Goal: Check status: Check status

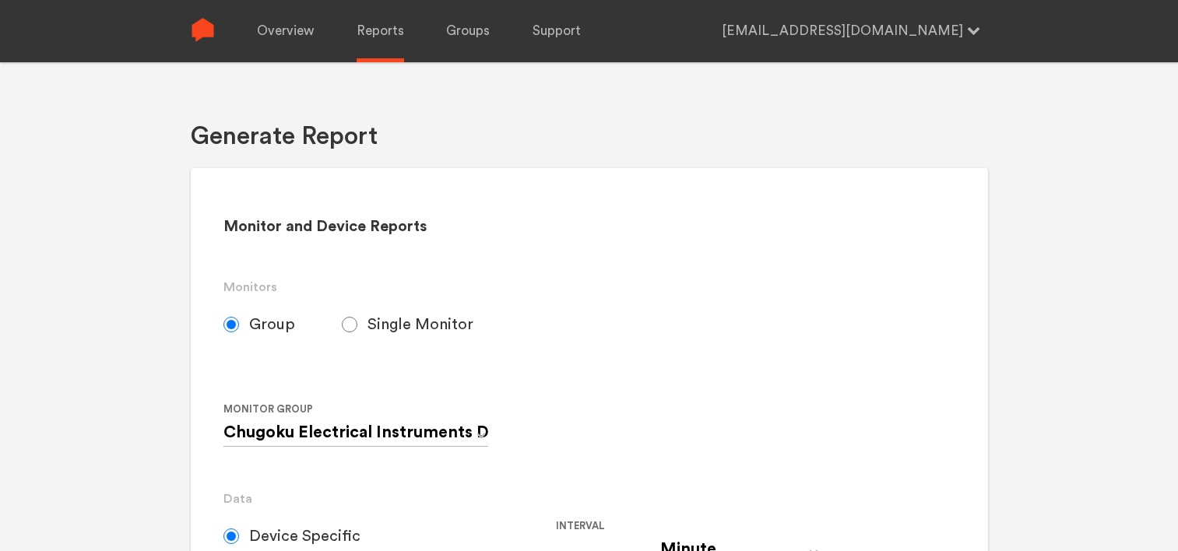
select select "Minute"
click at [290, 44] on link "Overview" at bounding box center [285, 31] width 57 height 62
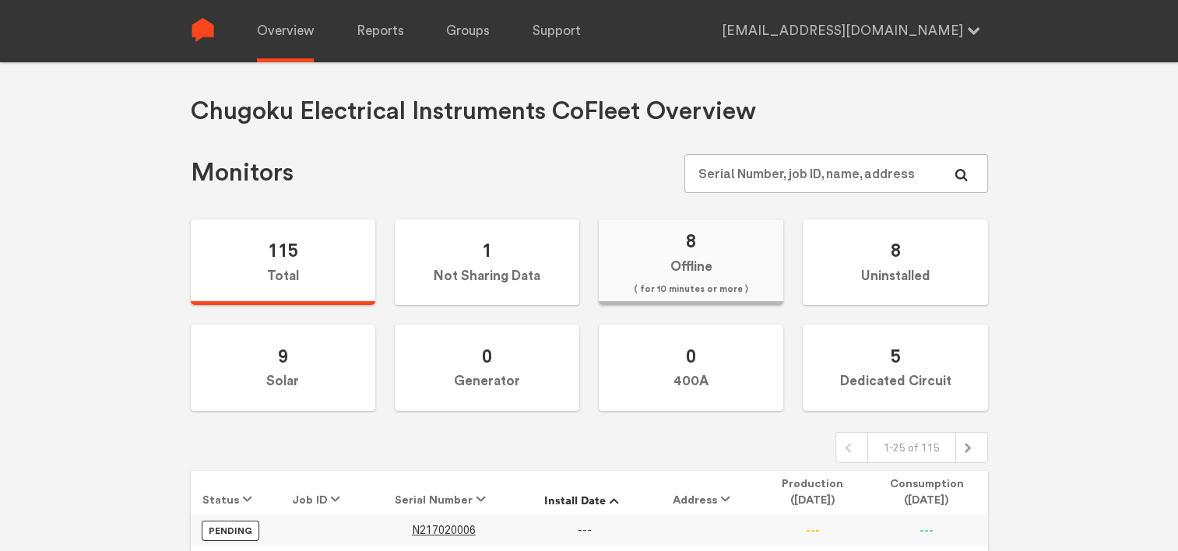
click at [730, 269] on label "8 Offline ( for 10 minutes or more )" at bounding box center [691, 263] width 185 height 86
click at [0, 0] on input "8 Offline ( for 10 minutes or more )" at bounding box center [0, 0] width 0 height 0
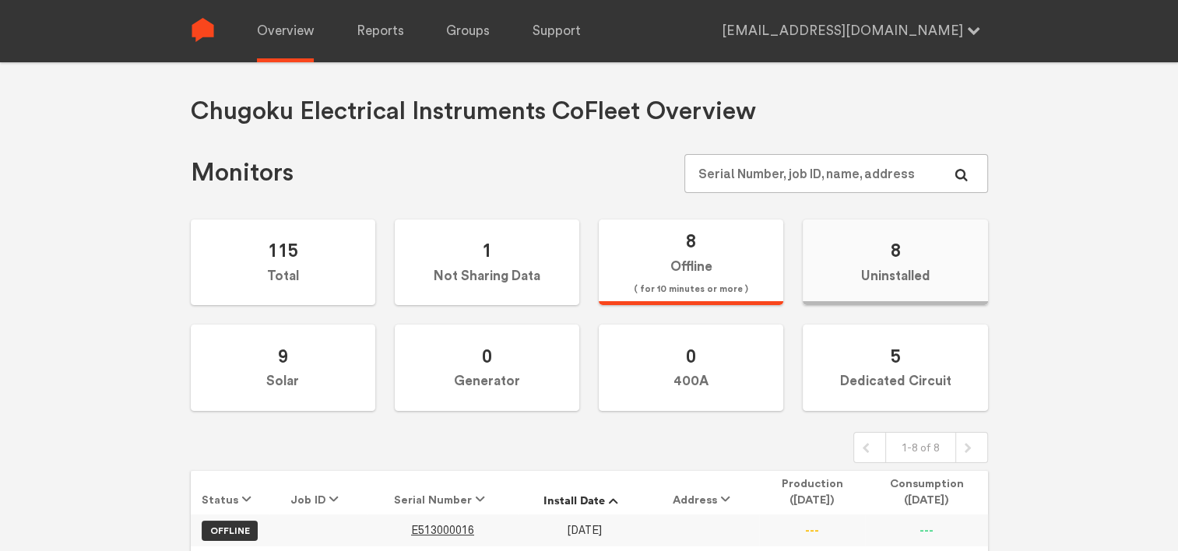
click at [888, 237] on label "8 Uninstalled" at bounding box center [895, 263] width 185 height 86
click at [0, 0] on input "8 Uninstalled" at bounding box center [0, 0] width 0 height 0
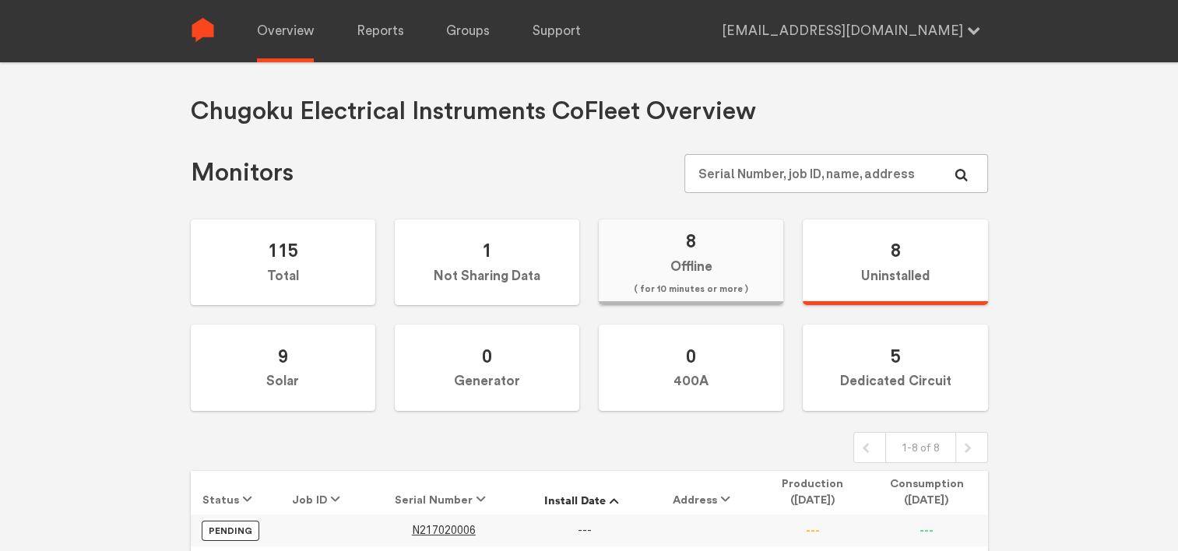
click at [700, 243] on label "8 Offline ( for 10 minutes or more )" at bounding box center [691, 263] width 185 height 86
click at [0, 0] on input "8 Offline ( for 10 minutes or more )" at bounding box center [0, 0] width 0 height 0
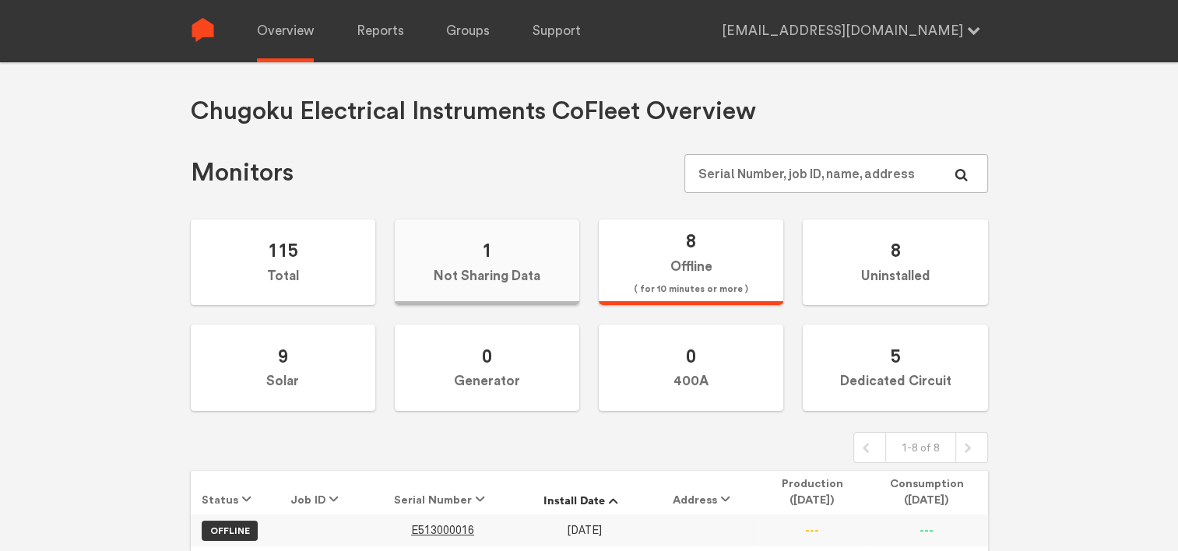
click at [505, 246] on label "1 Not Sharing Data" at bounding box center [487, 263] width 185 height 86
click at [0, 0] on input "1 Not Sharing Data" at bounding box center [0, 0] width 0 height 0
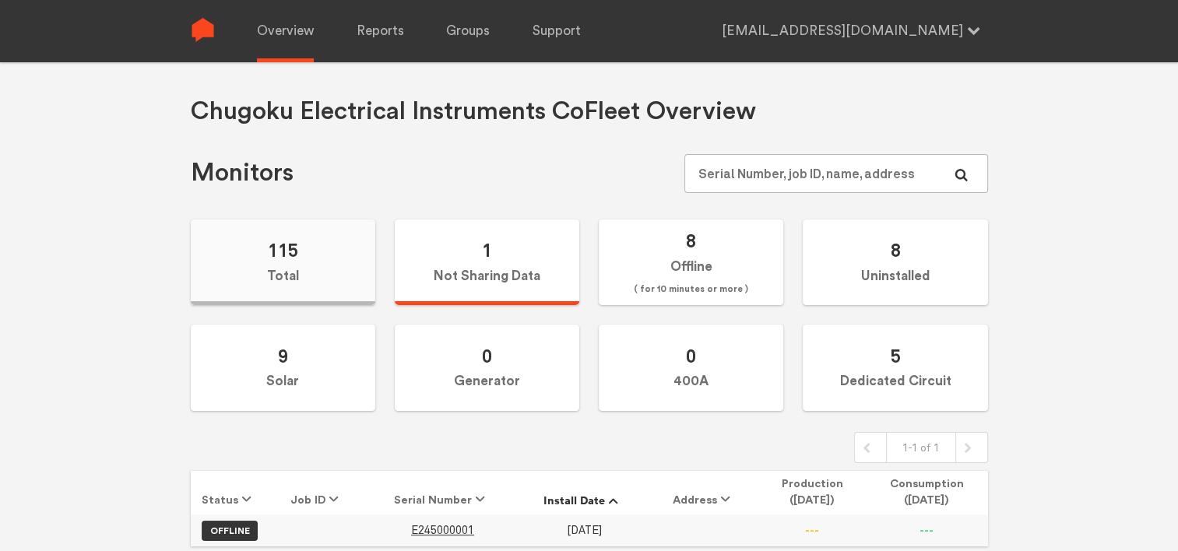
click at [343, 237] on label "115 Total" at bounding box center [283, 263] width 185 height 86
click at [0, 0] on input "115 Total" at bounding box center [0, 0] width 0 height 0
